Goal: Check status: Check status

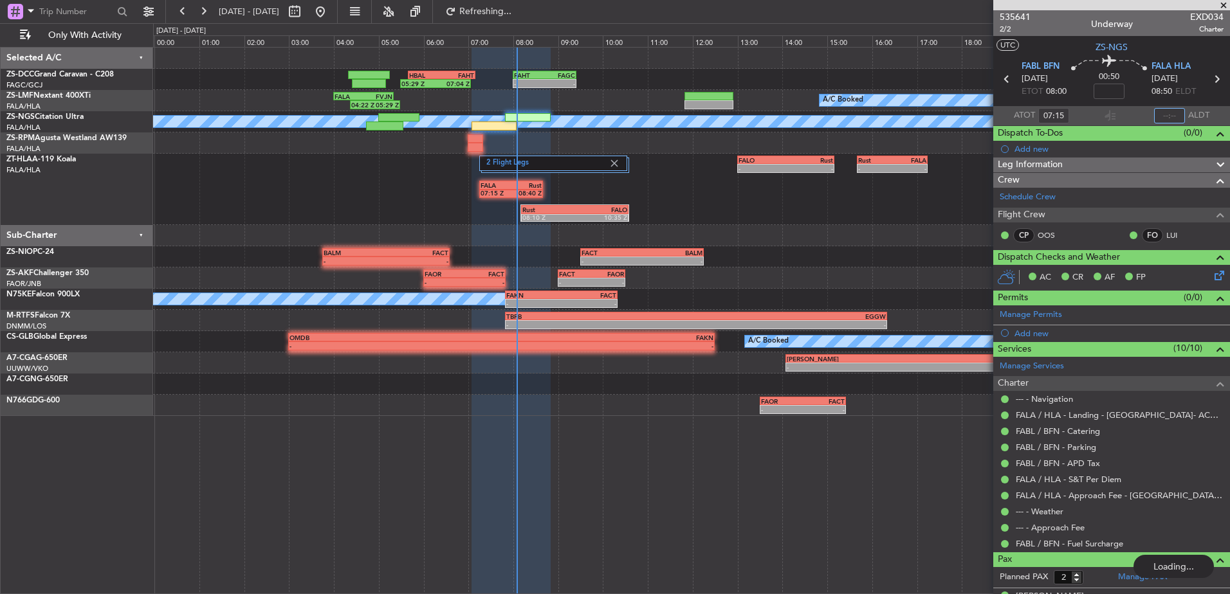
click at [1157, 115] on input "text" at bounding box center [1169, 115] width 31 height 15
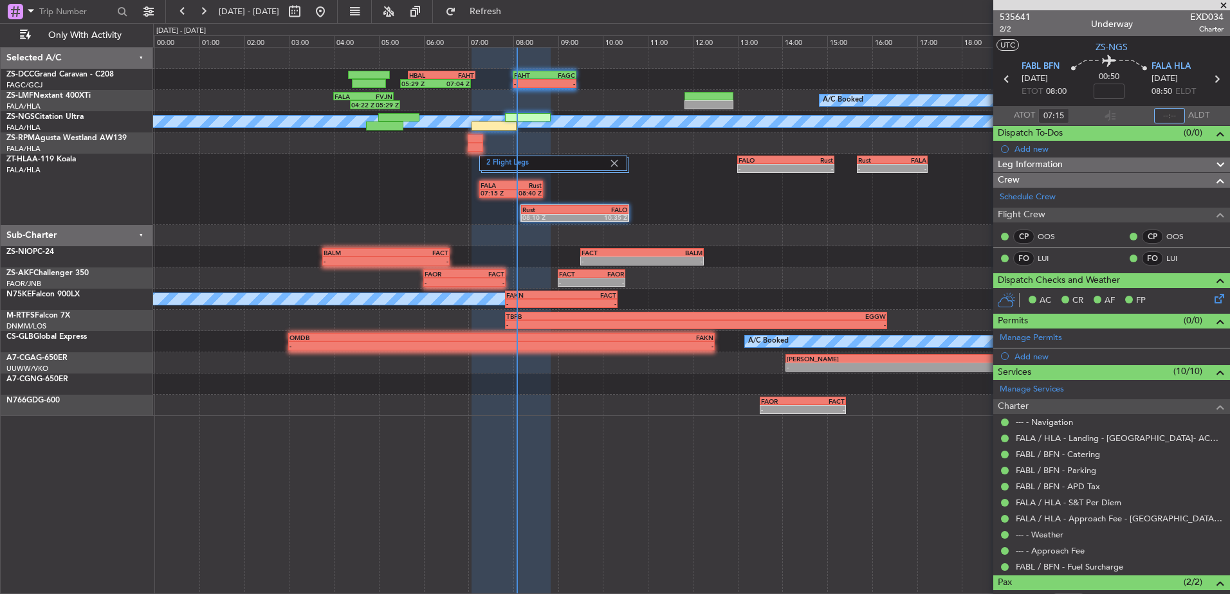
click at [1166, 112] on input "text" at bounding box center [1169, 115] width 31 height 15
type input "07:55"
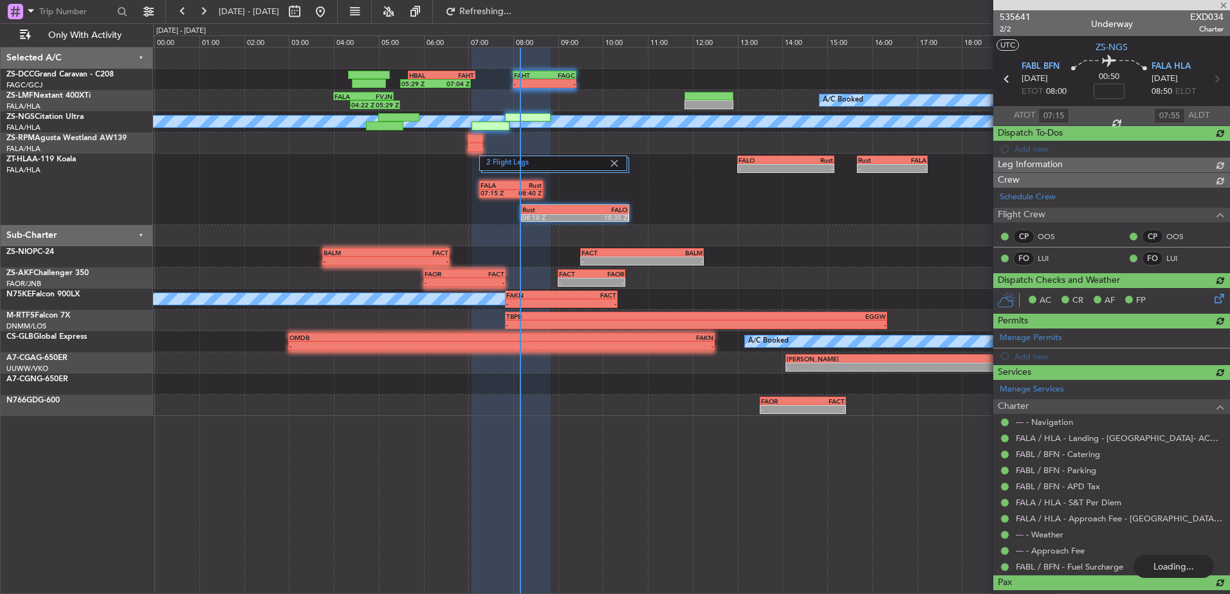
click at [1219, 6] on div at bounding box center [1111, 5] width 237 height 10
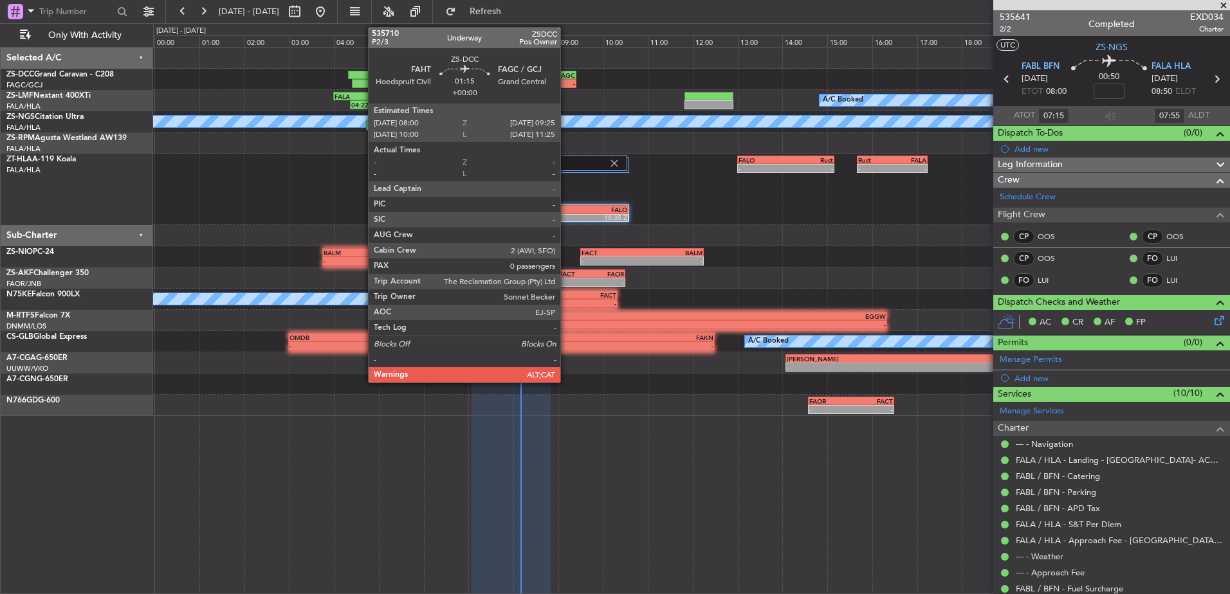
click at [566, 82] on div "-" at bounding box center [560, 84] width 31 height 8
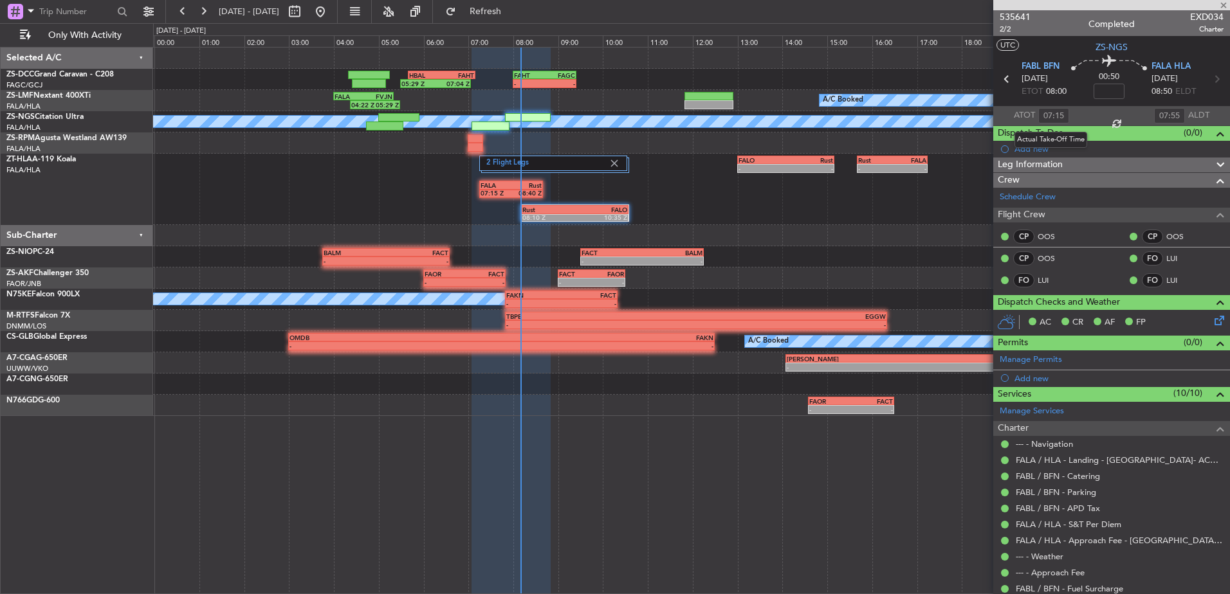
type input "0"
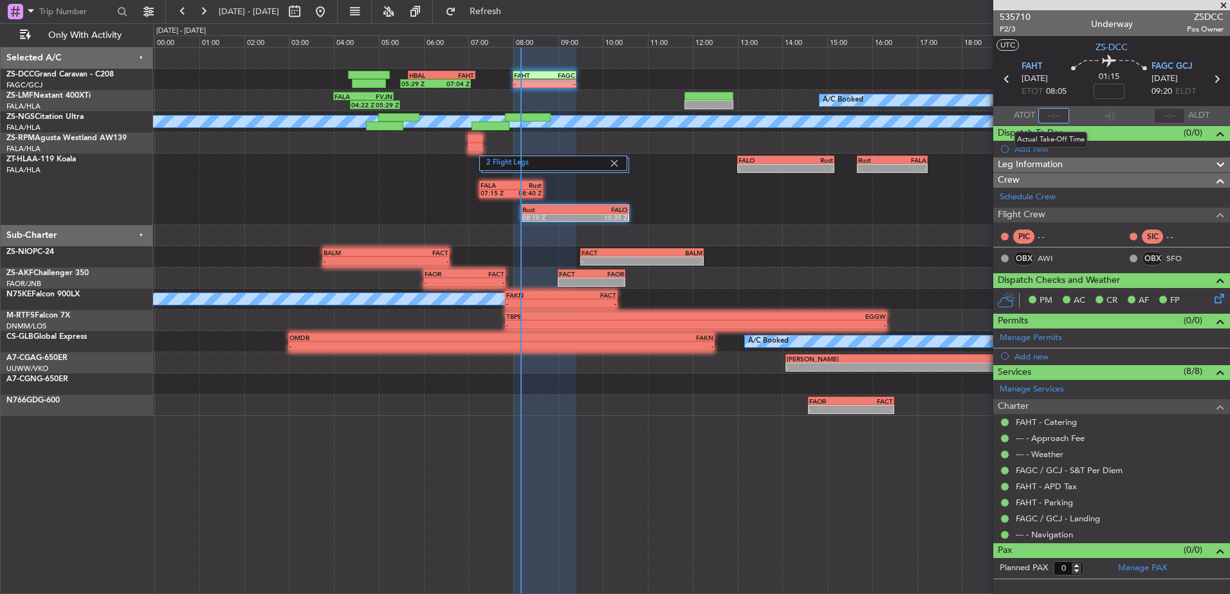
click at [1055, 116] on input "text" at bounding box center [1053, 115] width 31 height 15
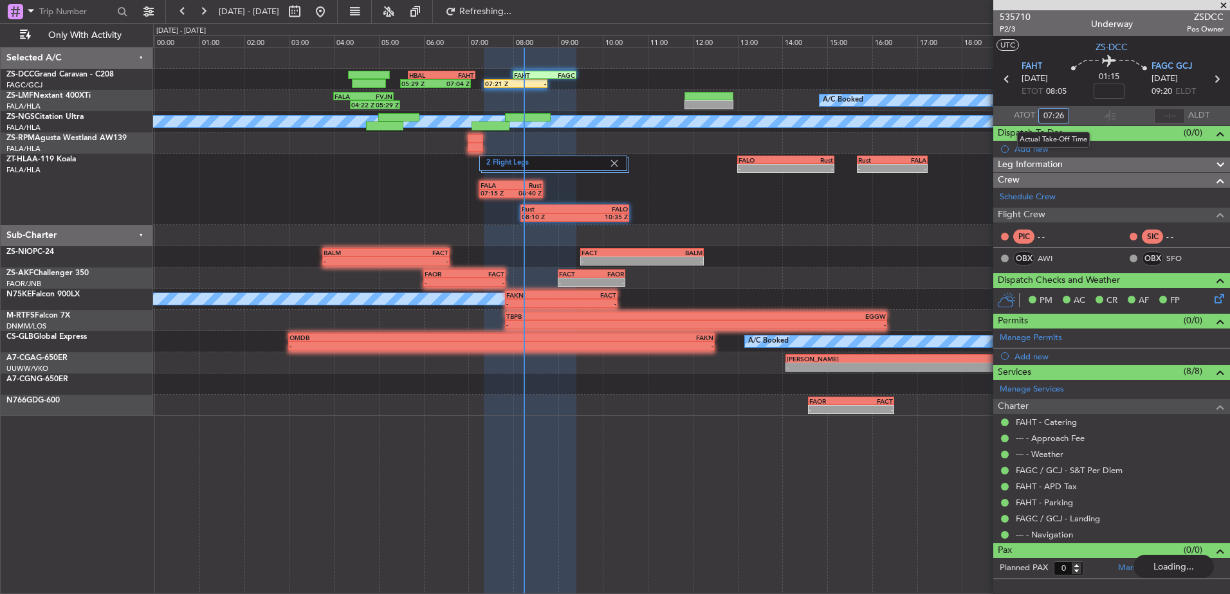
type input "07:26"
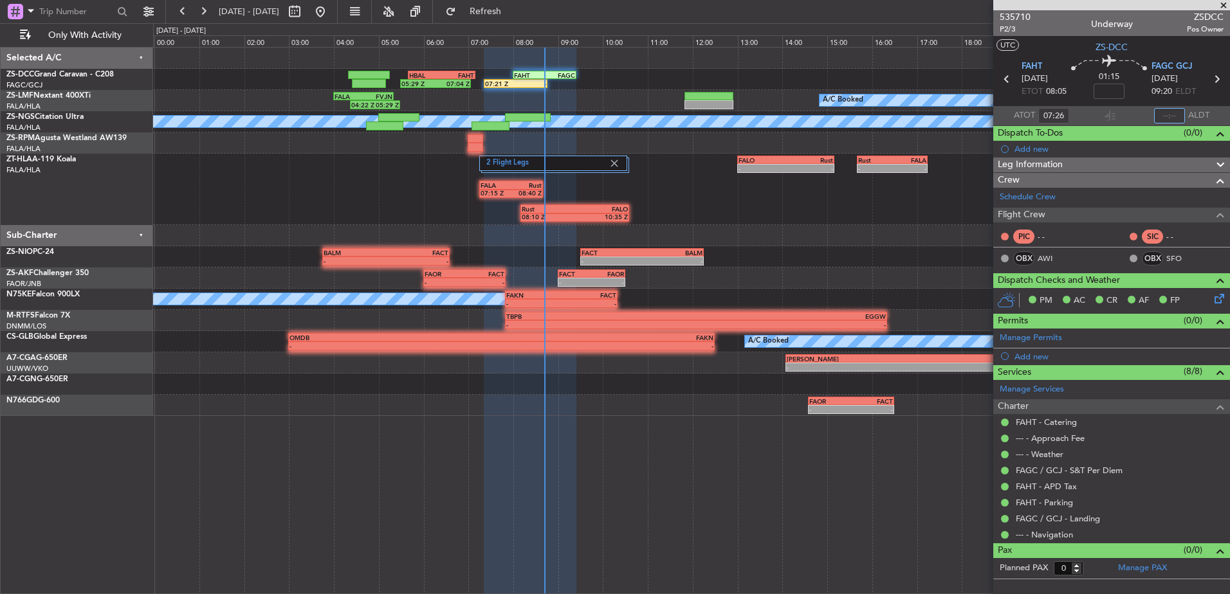
click at [1172, 120] on input "text" at bounding box center [1169, 115] width 31 height 15
click at [210, 5] on button at bounding box center [203, 11] width 21 height 21
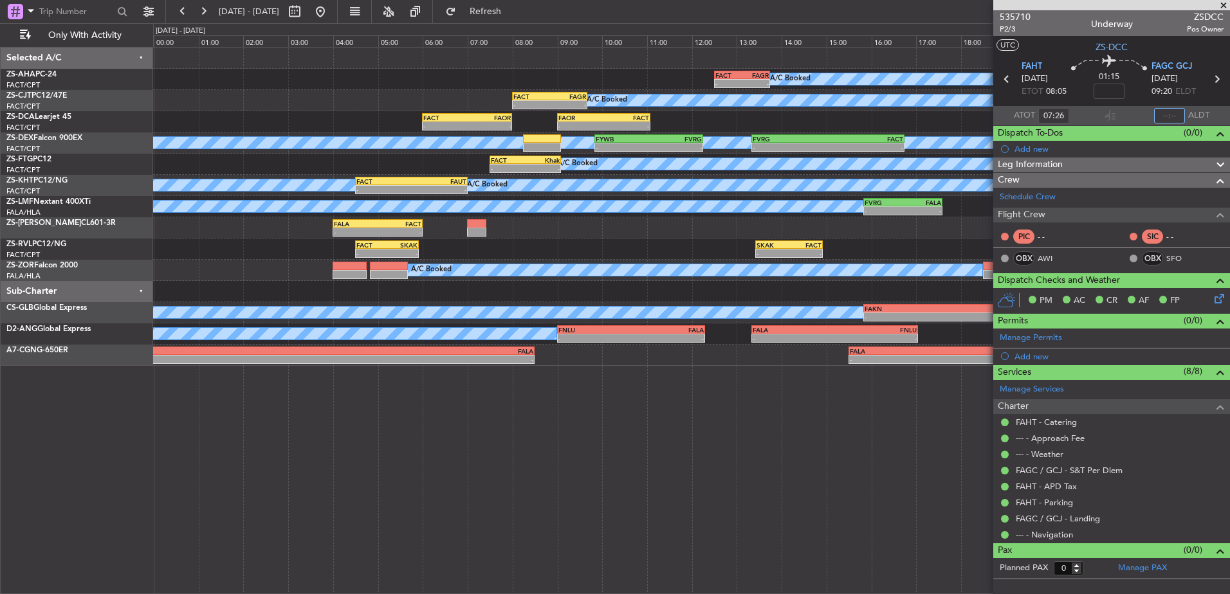
click at [1172, 114] on input "text" at bounding box center [1169, 115] width 31 height 15
type input "08:33"
click at [196, 14] on button at bounding box center [203, 11] width 21 height 21
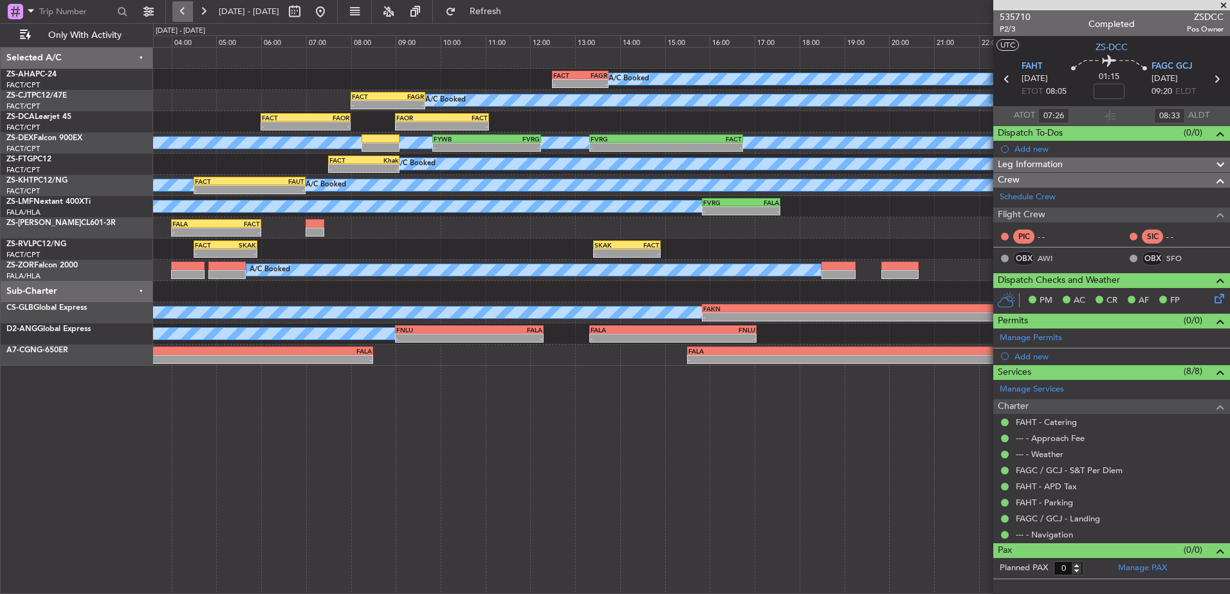
click at [192, 14] on button at bounding box center [182, 11] width 21 height 21
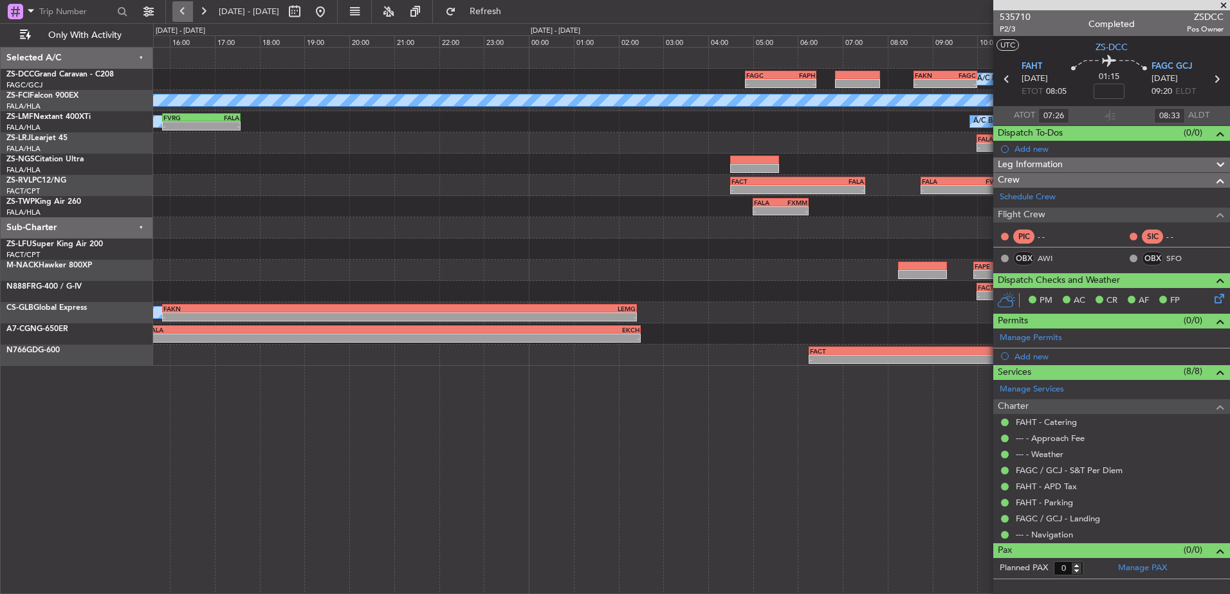
click at [181, 13] on button at bounding box center [182, 11] width 21 height 21
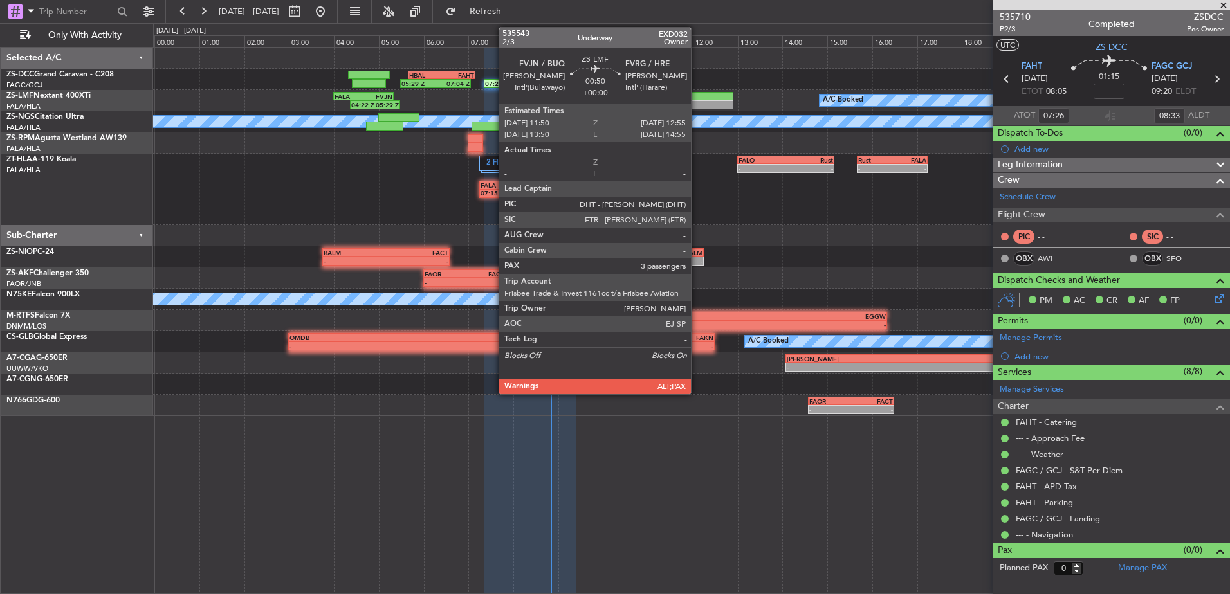
click at [697, 100] on div at bounding box center [709, 104] width 49 height 9
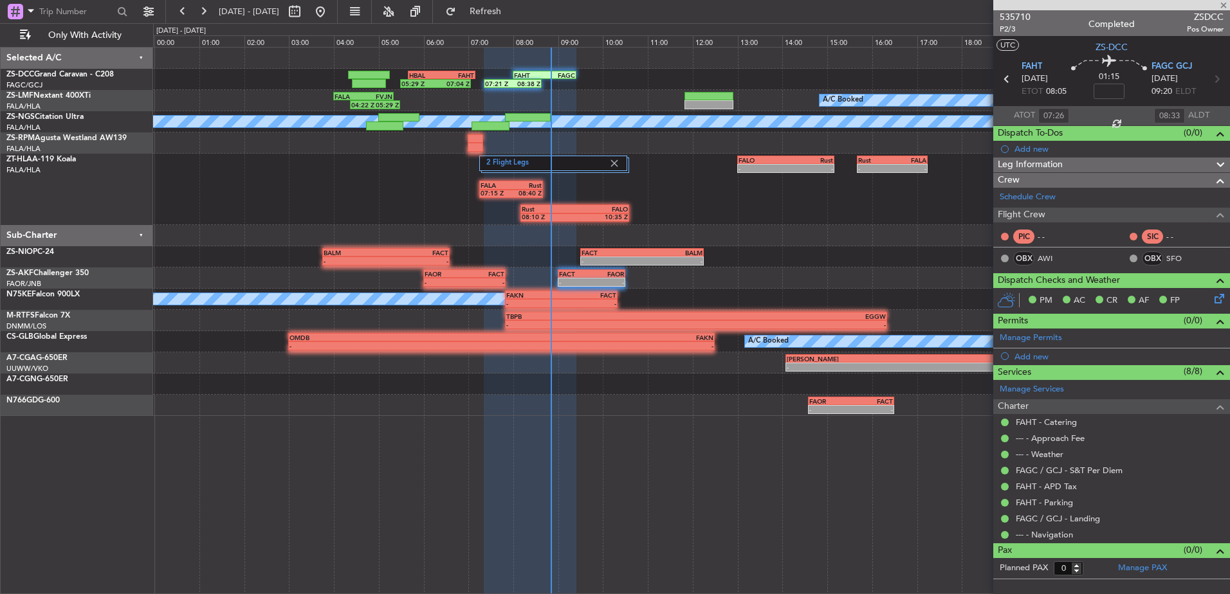
type input "3"
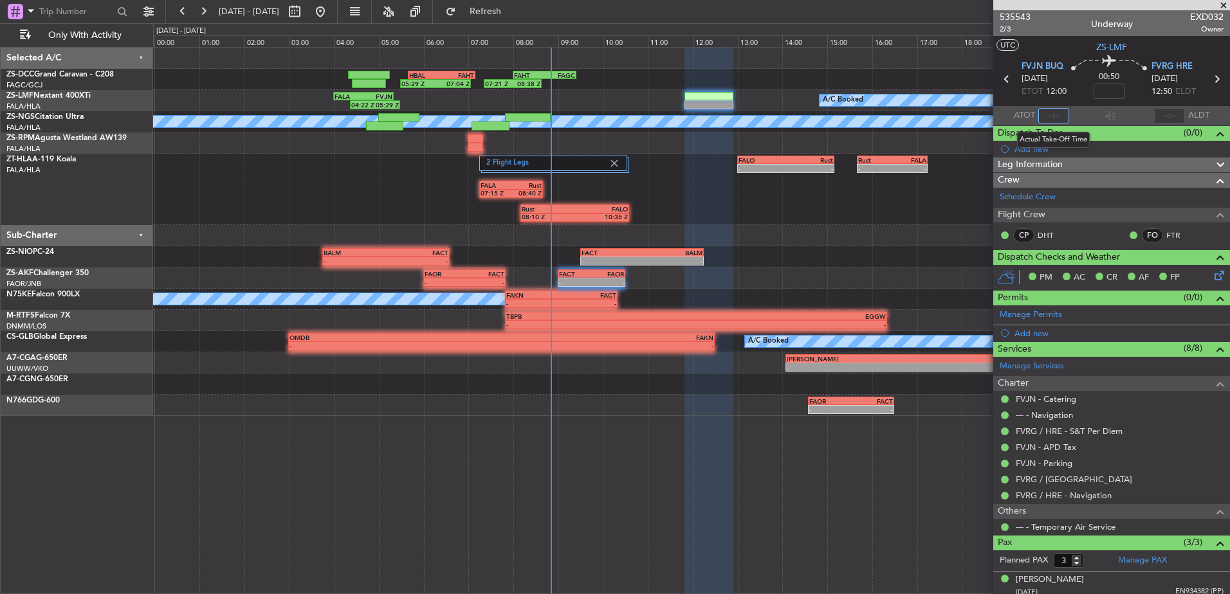
click at [1054, 118] on input "text" at bounding box center [1053, 115] width 31 height 15
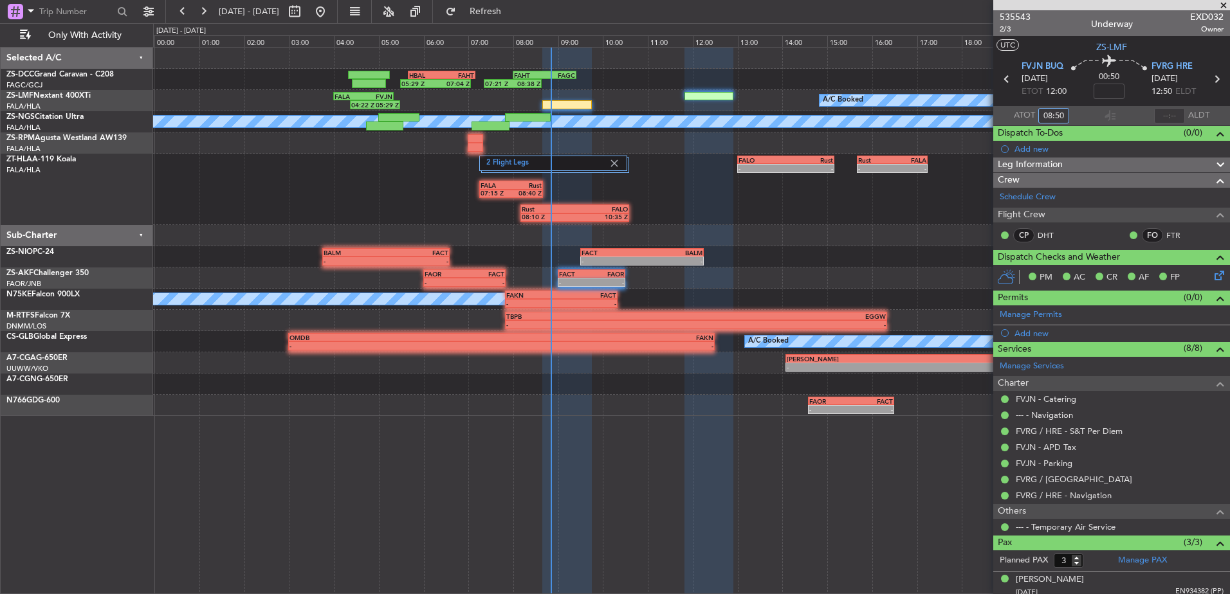
type input "08:50"
click at [1227, 7] on span at bounding box center [1223, 6] width 13 height 12
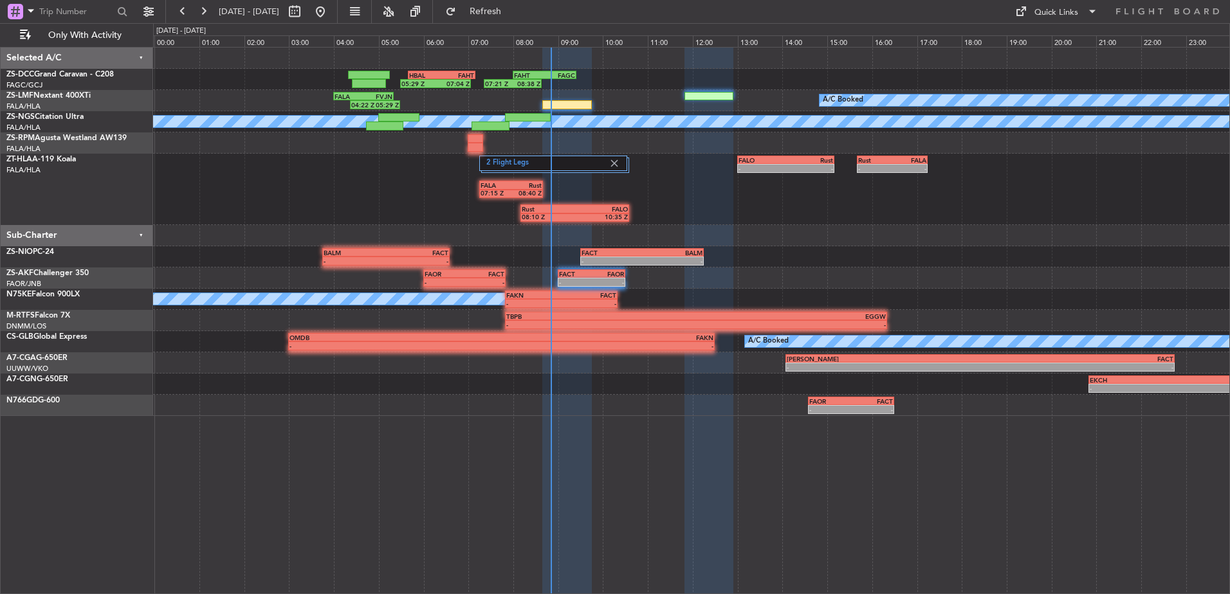
type input "0"
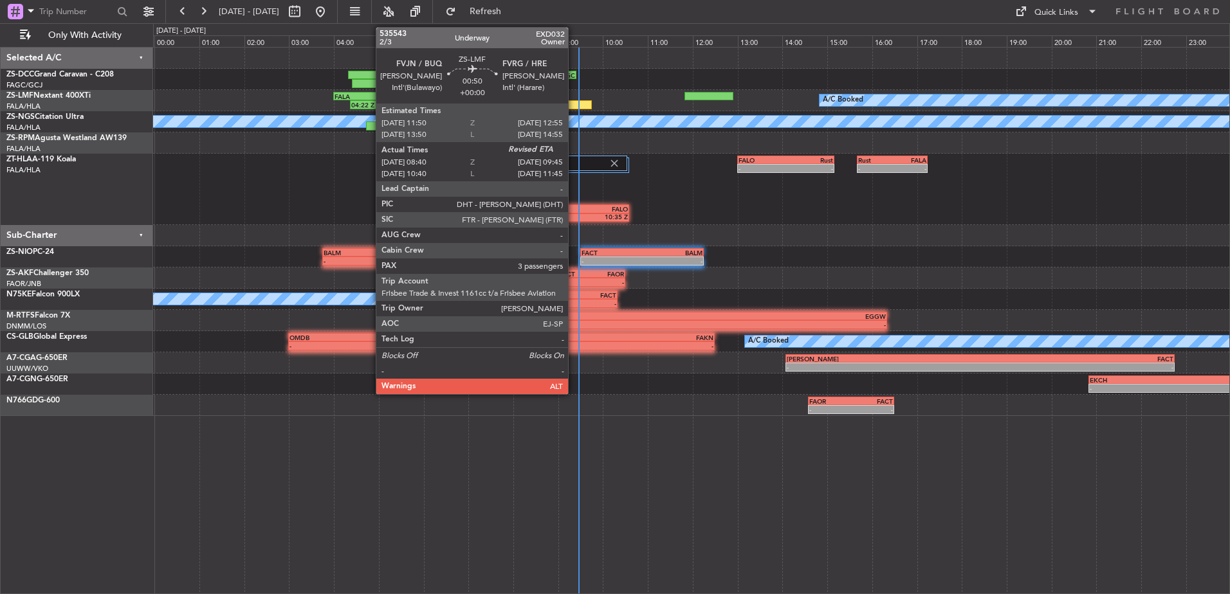
click at [574, 105] on div at bounding box center [566, 104] width 49 height 9
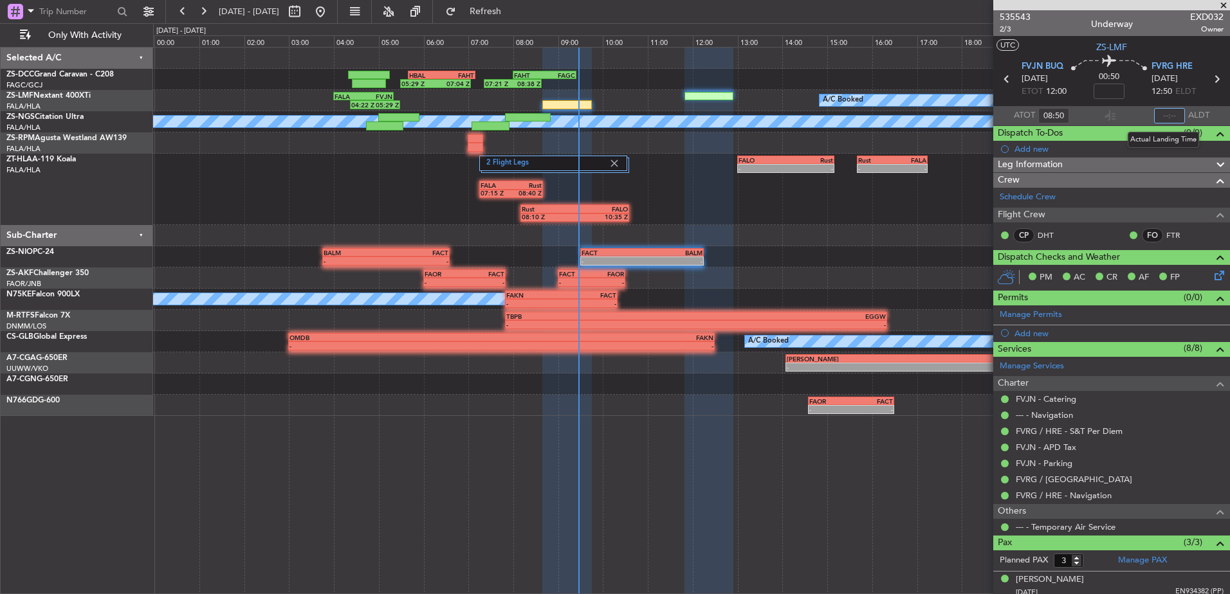
click at [1157, 113] on input "text" at bounding box center [1169, 115] width 31 height 15
type input "09:27"
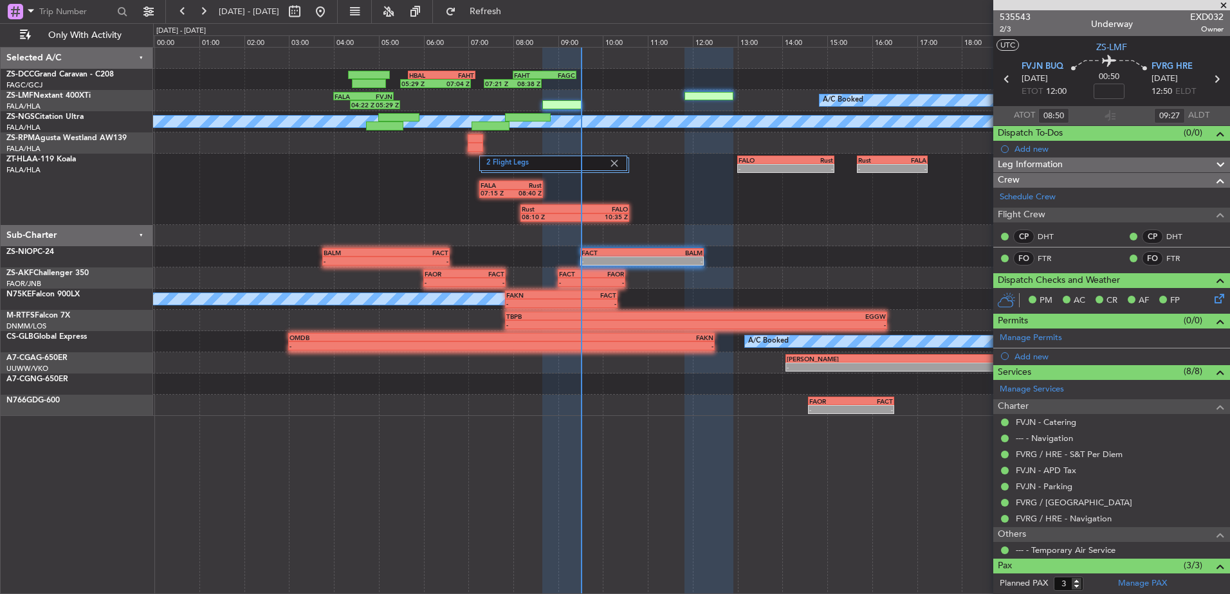
click at [1224, 5] on span at bounding box center [1223, 6] width 13 height 12
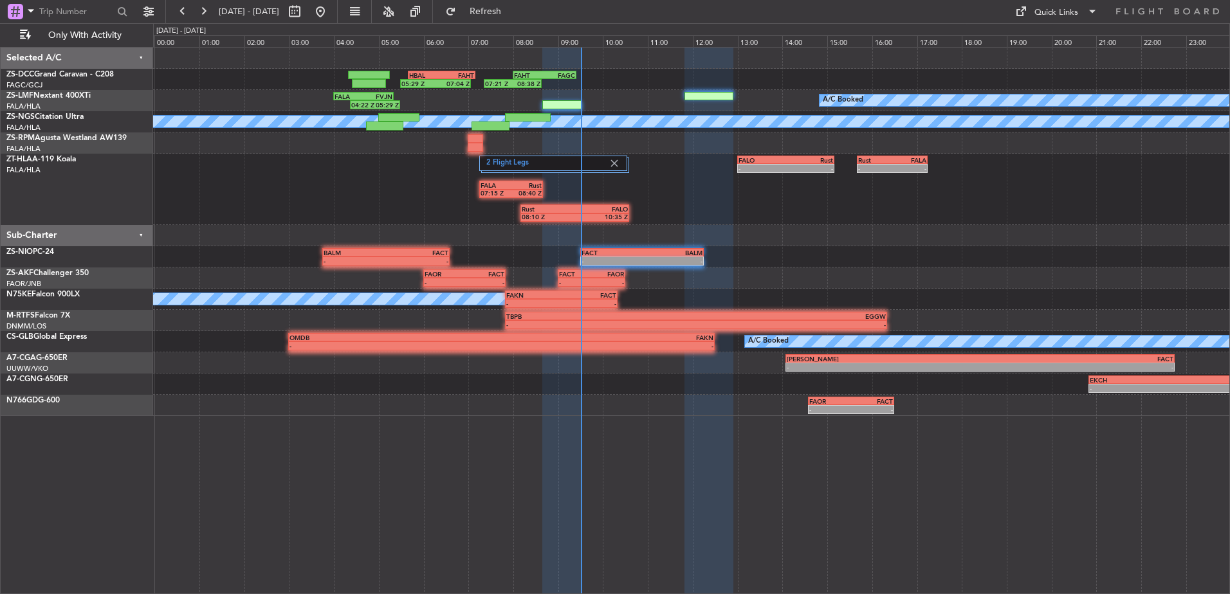
type input "0"
